Goal: Task Accomplishment & Management: Complete application form

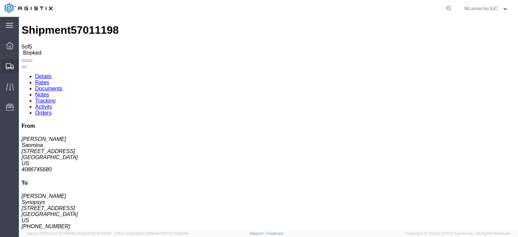
click at [23, 66] on span "Shipments" at bounding box center [21, 65] width 5 height 13
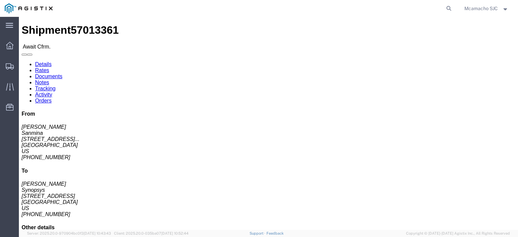
click link "Confirm"
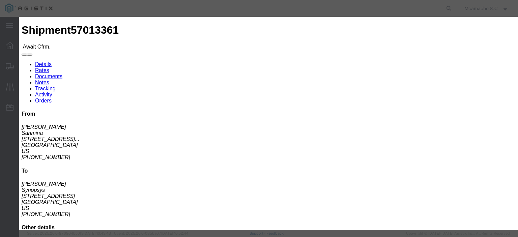
click input "text"
paste input "1001001497"
type input "1001001497"
type input "[PERSON_NAME]"
type input "4"
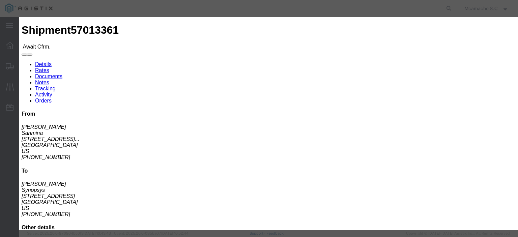
click select "Select Midnight 1 am 2 am 3 am 4 am 5 am 6 am 7 am 8 am 9 am 10 am 11 am 12 Noo…"
select select "1400"
click select "Select Midnight 1 am 2 am 3 am 4 am 5 am 6 am 7 am 8 am 9 am 10 am 11 am 12 Noo…"
click div "Confirmation Details Use my profile Bill of Lading Number 1001001497 Person Mon…"
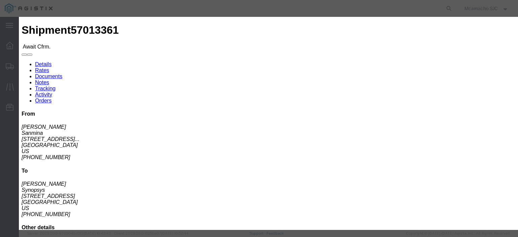
click input "[DATE]"
click td "2"
type input "[DATE]"
click select "Select Midnight 1 am 2 am 3 am 4 am 5 am 6 am 7 am 8 am 9 am 10 am 11 am 12 Noo…"
select select "1600"
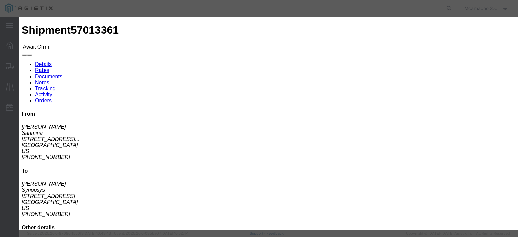
click select "Select Midnight 1 am 2 am 3 am 4 am 5 am 6 am 7 am 8 am 9 am 10 am 11 am 12 Noo…"
click button "Submit"
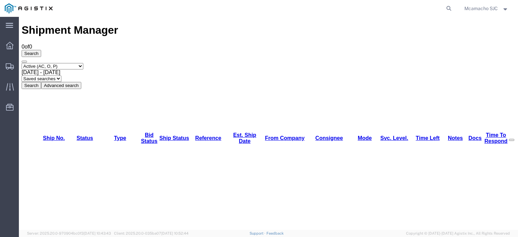
click at [56, 63] on select "Select status Active (AC, O, P) All Approved Awaiting Confirmation (AC) Booked …" at bounding box center [53, 66] width 62 height 6
select select "BOOK"
click at [22, 63] on select "Select status Active (AC, O, P) All Approved Awaiting Confirmation (AC) Booked …" at bounding box center [53, 66] width 62 height 6
click at [41, 82] on button "Search" at bounding box center [32, 85] width 20 height 7
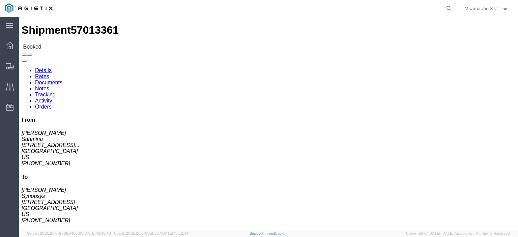
click link "Documents"
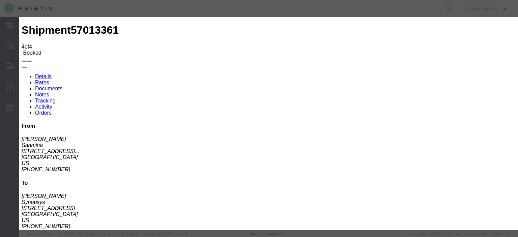
type input "C:\fakepath\1001001497.pdf"
type input "AIRGROUP"
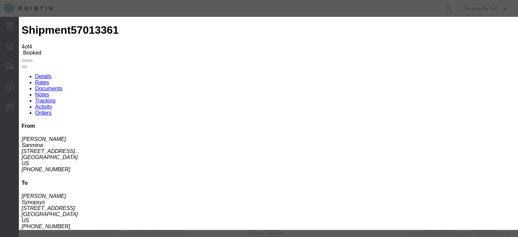
type input "HAWB"
select select "BILL_OF_LADING"
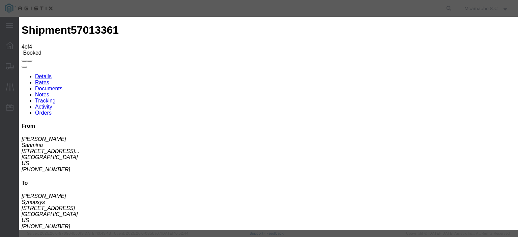
select select
